Goal: Task Accomplishment & Management: Manage account settings

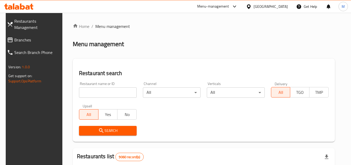
click at [126, 91] on input "search" at bounding box center [108, 92] width 58 height 10
paste input "633720"
type input "633720"
click button "Search" at bounding box center [108, 131] width 58 height 10
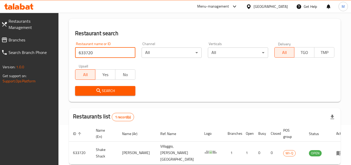
scroll to position [63, 0]
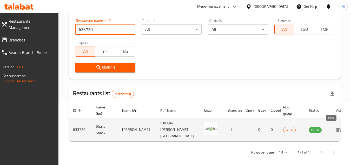
click at [337, 128] on icon "enhanced table" at bounding box center [340, 129] width 6 height 4
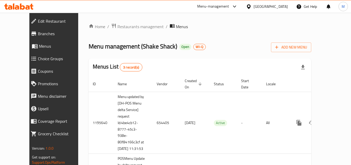
click at [42, 19] on span "Edit Restaurant" at bounding box center [61, 21] width 46 height 6
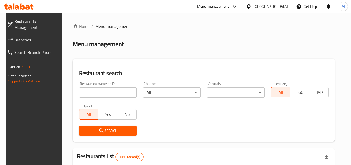
click at [121, 92] on input "search" at bounding box center [108, 92] width 58 height 10
paste input "633721"
type input "633721"
click button "Search" at bounding box center [108, 131] width 58 height 10
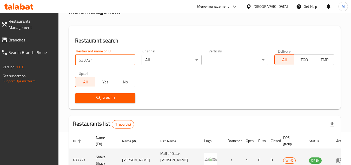
scroll to position [63, 0]
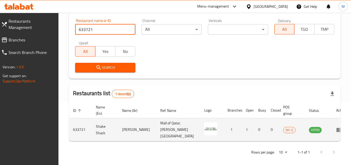
click at [337, 127] on icon "enhanced table" at bounding box center [340, 129] width 6 height 4
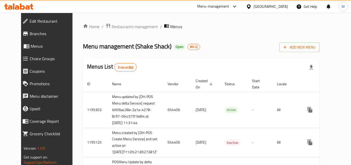
click at [38, 22] on span "Edit Restaurant" at bounding box center [53, 21] width 46 height 6
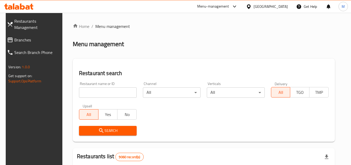
click at [123, 93] on input "search" at bounding box center [108, 92] width 58 height 10
click at [122, 93] on input "search" at bounding box center [108, 92] width 58 height 10
paste input "633724"
type input "633724"
click button "Search" at bounding box center [108, 131] width 58 height 10
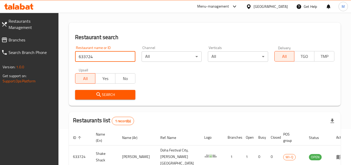
scroll to position [63, 0]
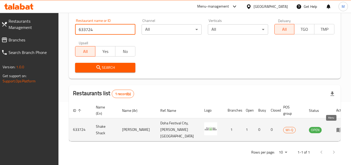
click at [337, 127] on icon "enhanced table" at bounding box center [340, 129] width 6 height 4
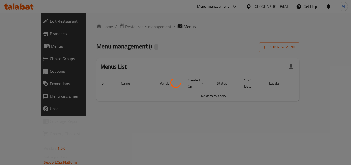
click at [331, 126] on div at bounding box center [175, 82] width 351 height 165
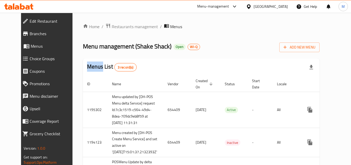
click at [140, 60] on div "Menus List 3 record(s)" at bounding box center [201, 67] width 237 height 18
click at [30, 21] on span "Edit Restaurant" at bounding box center [53, 21] width 46 height 6
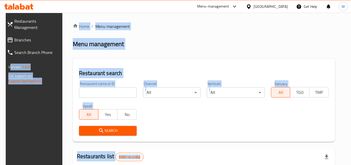
click at [136, 64] on div "Restaurant search Restaurant name or ID Restaurant name or ID Channel All ​ Ver…" at bounding box center [204, 99] width 262 height 83
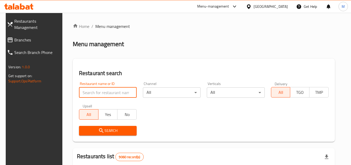
click at [123, 93] on input "search" at bounding box center [108, 92] width 58 height 10
paste input "633725"
type input "633725"
click button "Search" at bounding box center [108, 131] width 58 height 10
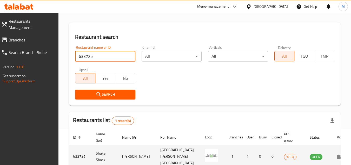
scroll to position [63, 0]
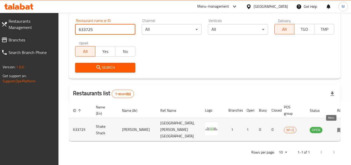
click at [341, 129] on icon "enhanced table" at bounding box center [342, 130] width 2 height 2
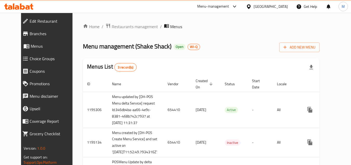
click at [145, 64] on div "Menus List 3 record(s)" at bounding box center [201, 67] width 237 height 18
click at [34, 22] on span "Edit Restaurant" at bounding box center [53, 21] width 46 height 6
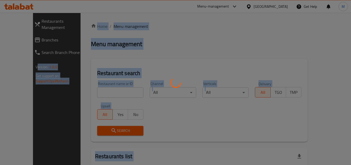
click at [133, 70] on div at bounding box center [175, 82] width 351 height 165
click at [135, 71] on div at bounding box center [175, 82] width 351 height 165
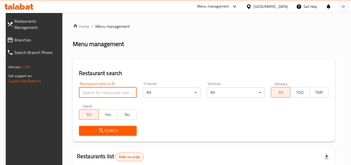
click at [125, 91] on input "search" at bounding box center [108, 92] width 58 height 10
paste input "656830"
type input "656830"
click button "Search" at bounding box center [108, 131] width 58 height 10
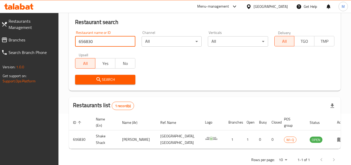
scroll to position [63, 0]
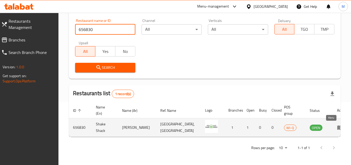
click at [337, 125] on icon "enhanced table" at bounding box center [340, 127] width 6 height 6
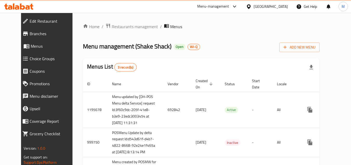
click at [30, 22] on span "Edit Restaurant" at bounding box center [53, 21] width 46 height 6
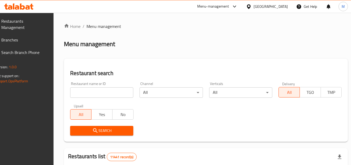
click at [120, 92] on input "search" at bounding box center [101, 92] width 63 height 10
paste input "673279"
type input "673279"
click button "Search" at bounding box center [101, 131] width 63 height 10
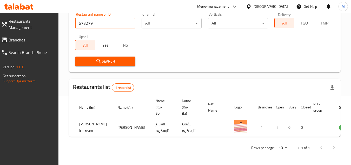
scroll to position [0, 32]
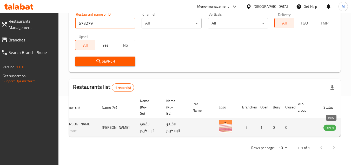
click at [351, 124] on icon "enhanced table" at bounding box center [354, 127] width 6 height 6
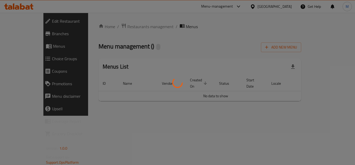
click at [333, 120] on div at bounding box center [177, 82] width 355 height 165
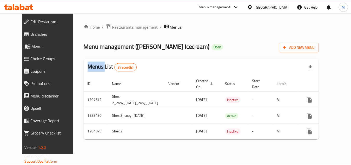
scroll to position [0, 19]
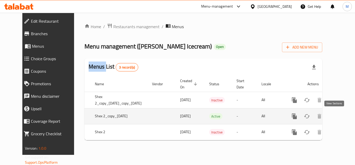
click at [334, 116] on icon "enhanced table" at bounding box center [332, 116] width 5 height 5
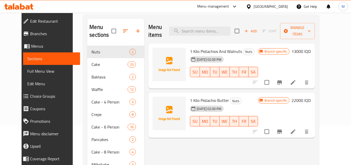
scroll to position [26, 0]
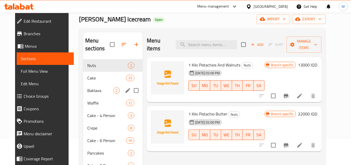
click at [91, 91] on span "Baklava" at bounding box center [100, 90] width 26 height 6
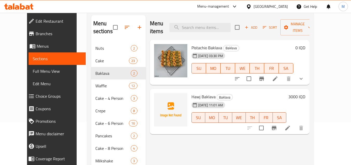
scroll to position [52, 0]
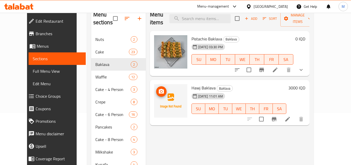
click at [158, 88] on icon "upload picture" at bounding box center [161, 91] width 6 height 6
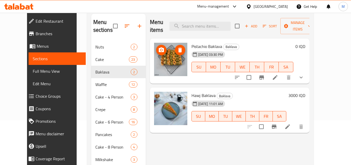
scroll to position [0, 0]
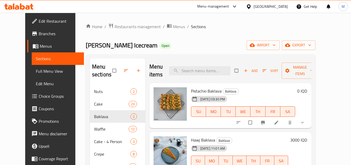
click at [201, 65] on div "Menu items Add Sort Manage items" at bounding box center [230, 70] width 162 height 25
click at [202, 68] on input "search" at bounding box center [199, 70] width 61 height 9
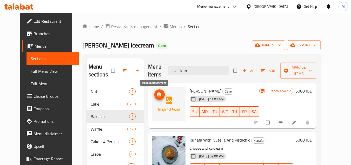
type input "kun"
click at [157, 94] on icon "upload picture" at bounding box center [159, 94] width 4 height 4
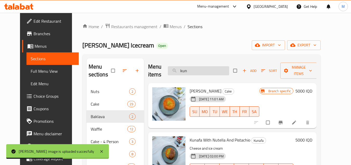
click at [201, 69] on input "kun" at bounding box center [198, 70] width 61 height 9
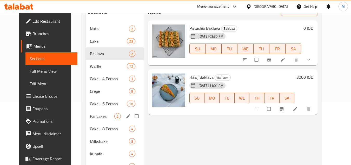
scroll to position [46, 0]
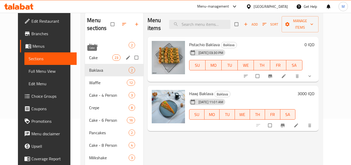
click at [97, 59] on span "Cake" at bounding box center [100, 57] width 23 height 6
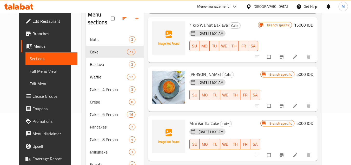
scroll to position [20, 0]
